Goal: Task Accomplishment & Management: Use online tool/utility

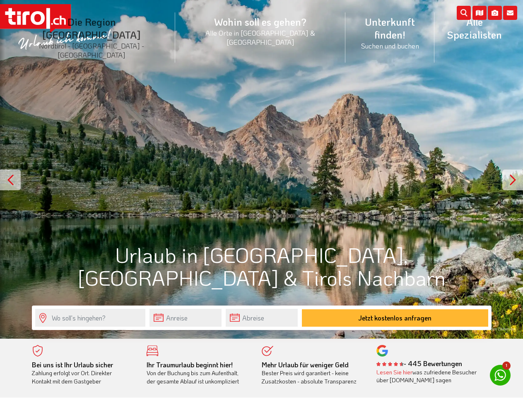
click at [110, 26] on li "Die Region [GEOGRAPHIC_DATA] [GEOGRAPHIC_DATA] - [GEOGRAPHIC_DATA] - [GEOGRAPHI…" at bounding box center [91, 37] width 167 height 63
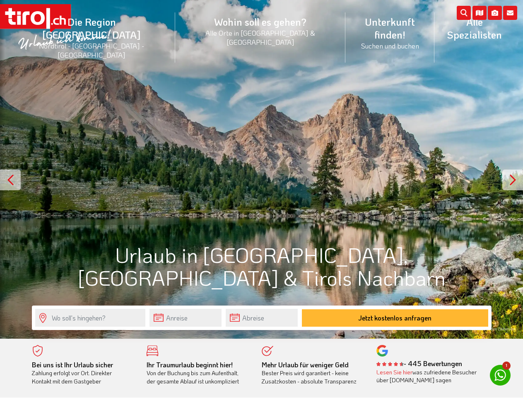
click at [510, 13] on icon at bounding box center [510, 13] width 14 height 14
click at [495, 13] on icon at bounding box center [495, 13] width 14 height 14
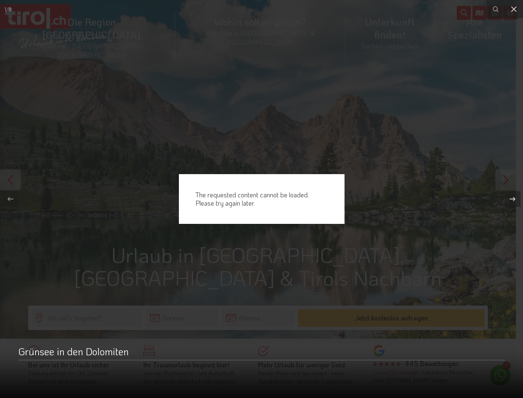
click at [480, 13] on div "The requested content cannot be loaded. Please try again later." at bounding box center [261, 199] width 523 height 398
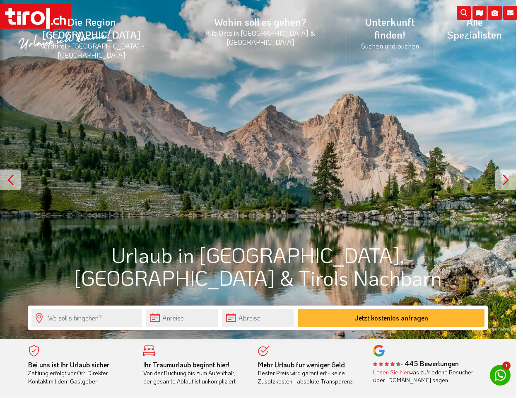
click at [261, 169] on div "The requested content cannot be loaded. Please try again later." at bounding box center [261, 199] width 523 height 398
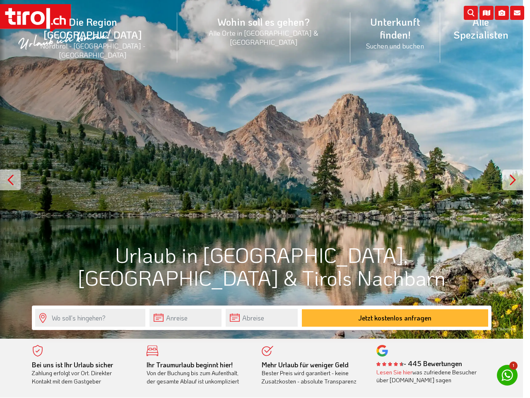
click at [513, 180] on div at bounding box center [513, 179] width 21 height 21
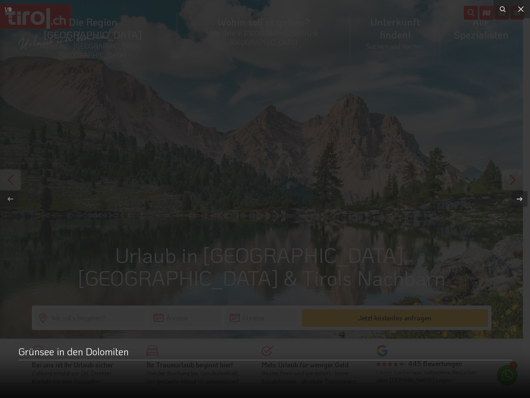
click at [186, 317] on div at bounding box center [265, 199] width 530 height 398
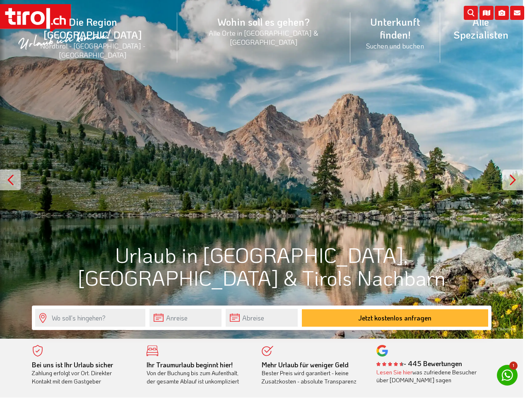
click at [186, 317] on div "The requested content cannot be loaded. Please try again later." at bounding box center [265, 199] width 530 height 398
click at [262, 317] on input "text" at bounding box center [262, 318] width 72 height 18
